Goal: Browse casually

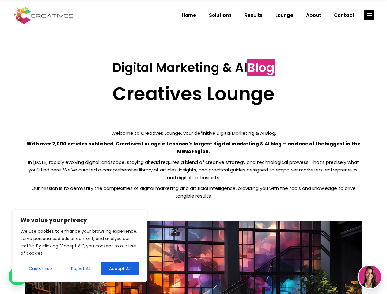
click at [194, 147] on p "With over 2,000 articles published, Creatives Lounge is Lebanon’s largest digit…" at bounding box center [193, 147] width 337 height 15
click at [40, 269] on button "Customise" at bounding box center [41, 268] width 40 height 13
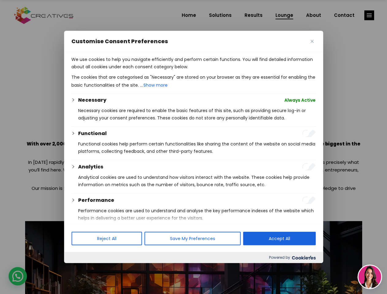
click at [80, 269] on div at bounding box center [193, 147] width 387 height 294
click at [120, 71] on p "We use cookies to help you navigate efficiently and perform certain functions. …" at bounding box center [193, 63] width 244 height 15
click at [370, 15] on div at bounding box center [193, 147] width 387 height 294
click at [370, 277] on img at bounding box center [370, 277] width 23 height 23
